Goal: Task Accomplishment & Management: Use online tool/utility

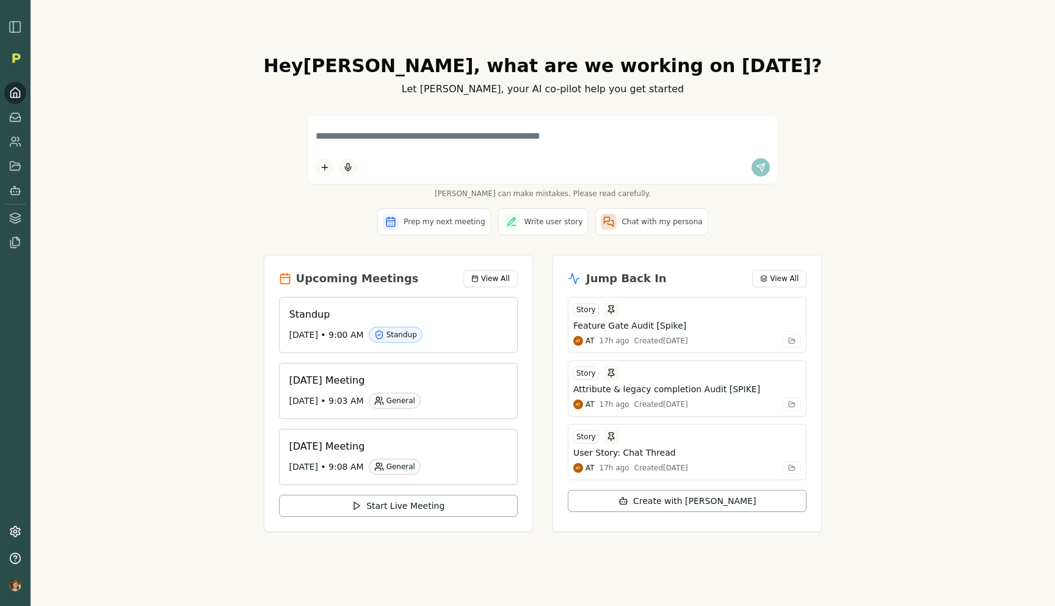
click at [270, 90] on div "Hey Luke , what are we working on today? Let Smith, your AI co-pilot help you g…" at bounding box center [543, 303] width 1024 height 606
click at [13, 143] on icon at bounding box center [13, 144] width 7 height 3
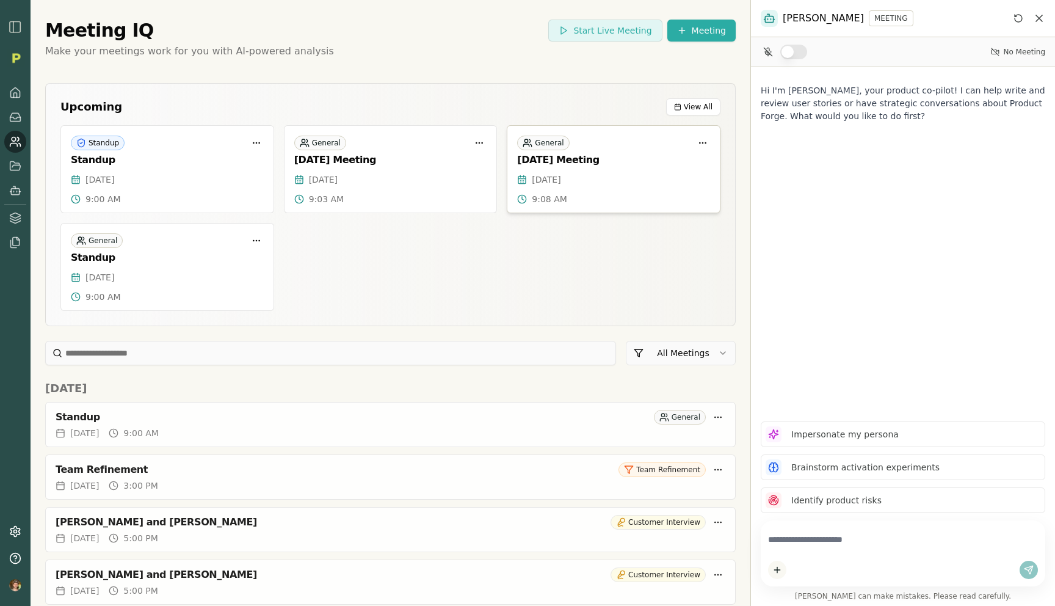
drag, startPoint x: 836, startPoint y: 205, endPoint x: 750, endPoint y: 209, distance: 85.6
click at [750, 209] on div at bounding box center [751, 303] width 2 height 606
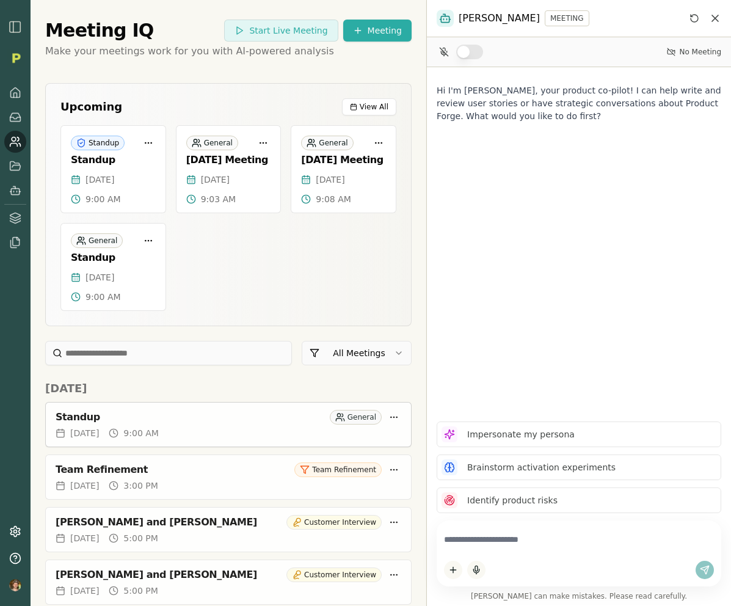
click at [229, 424] on div "Standup General" at bounding box center [229, 417] width 346 height 15
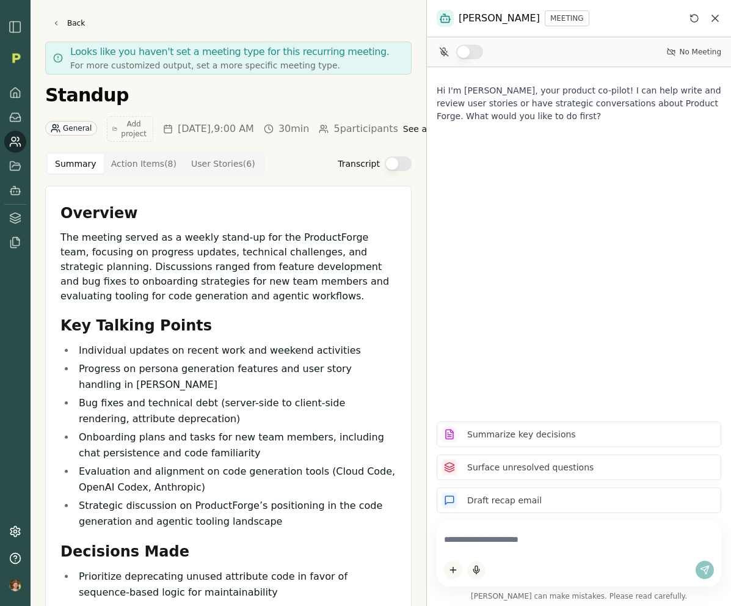
click at [393, 164] on button "Transcript" at bounding box center [398, 163] width 27 height 15
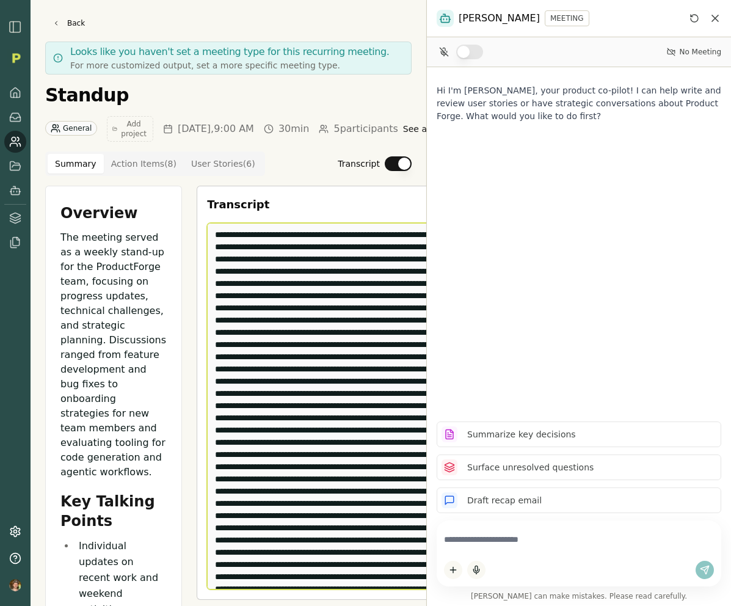
click at [363, 267] on textarea "Edit Transcript" at bounding box center [343, 406] width 272 height 366
click at [353, 272] on textarea "Edit Transcript" at bounding box center [343, 406] width 272 height 366
